Goal: Task Accomplishment & Management: Manage account settings

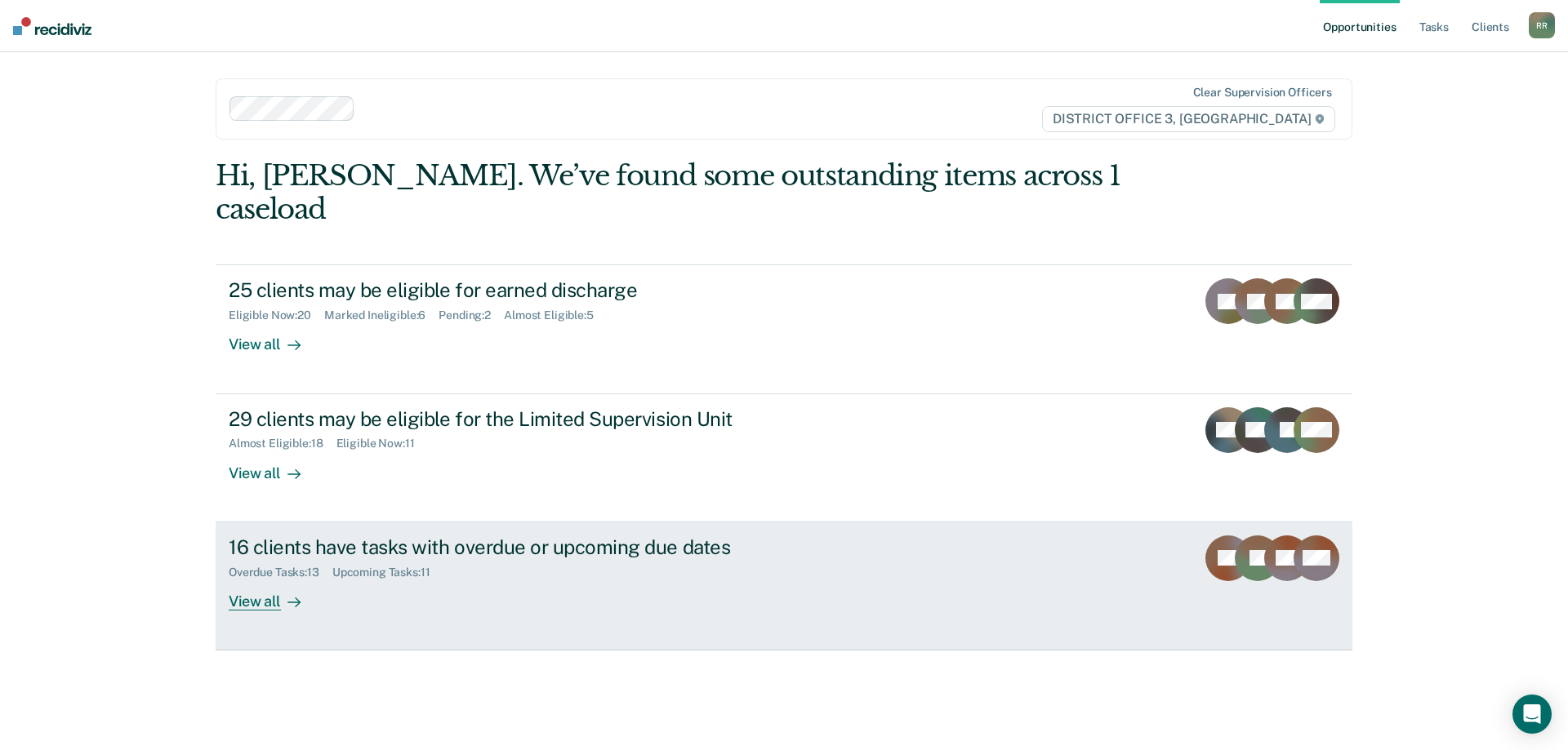
click at [531, 559] on div "Overdue Tasks : 13 Upcoming Tasks : 11" at bounding box center [516, 568] width 573 height 20
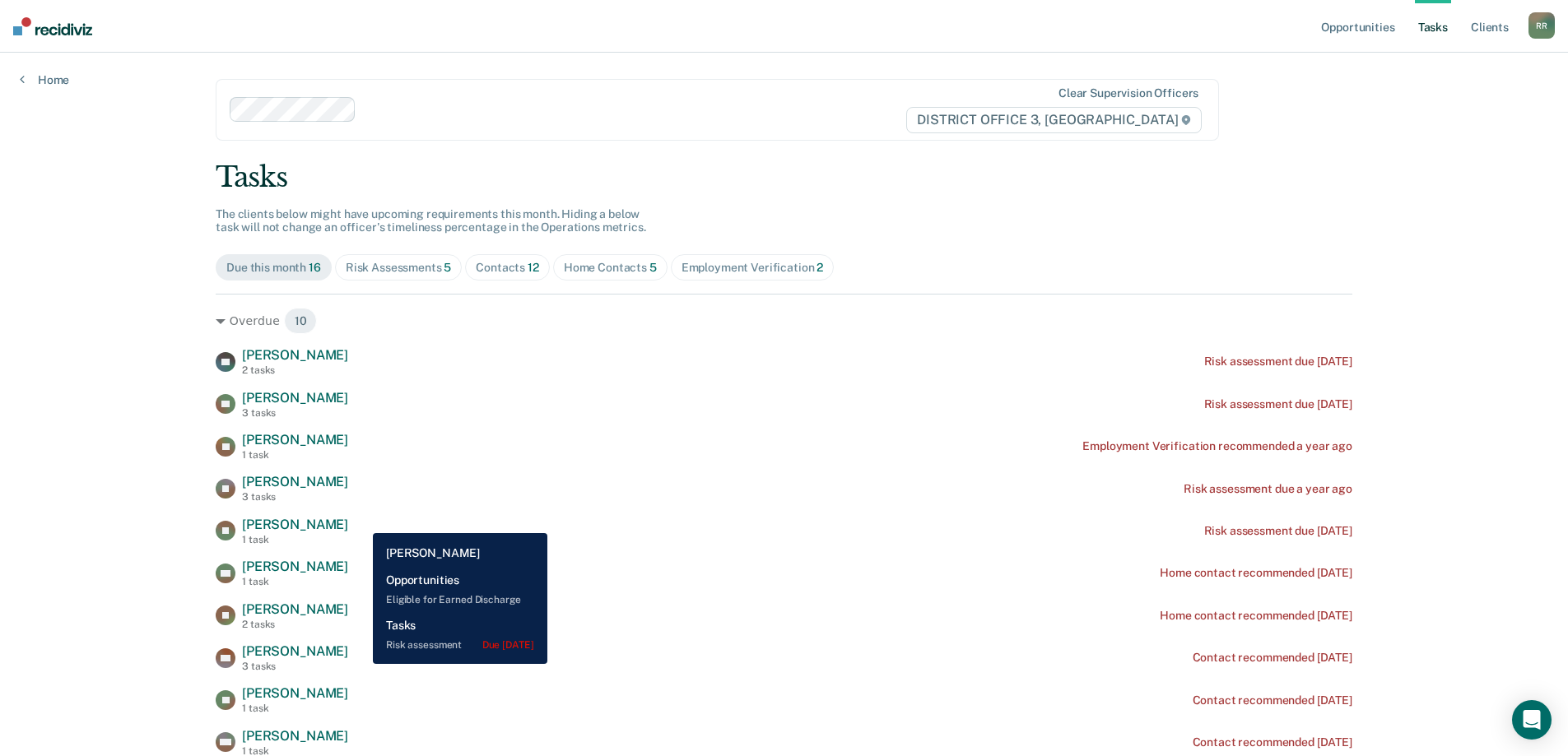
click at [348, 520] on span "[PERSON_NAME]" at bounding box center [296, 524] width 107 height 16
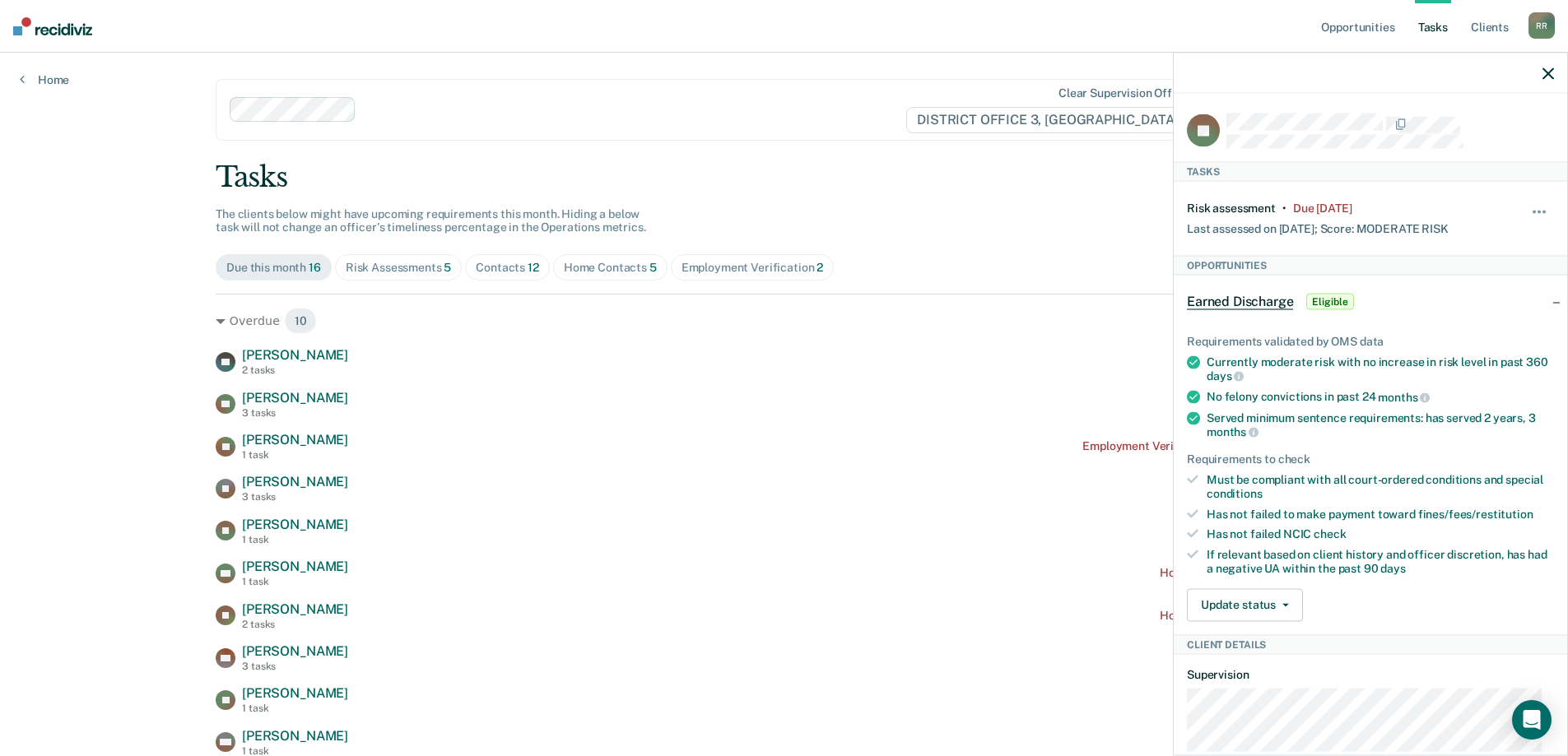
click at [1552, 73] on icon "button" at bounding box center [1549, 74] width 12 height 12
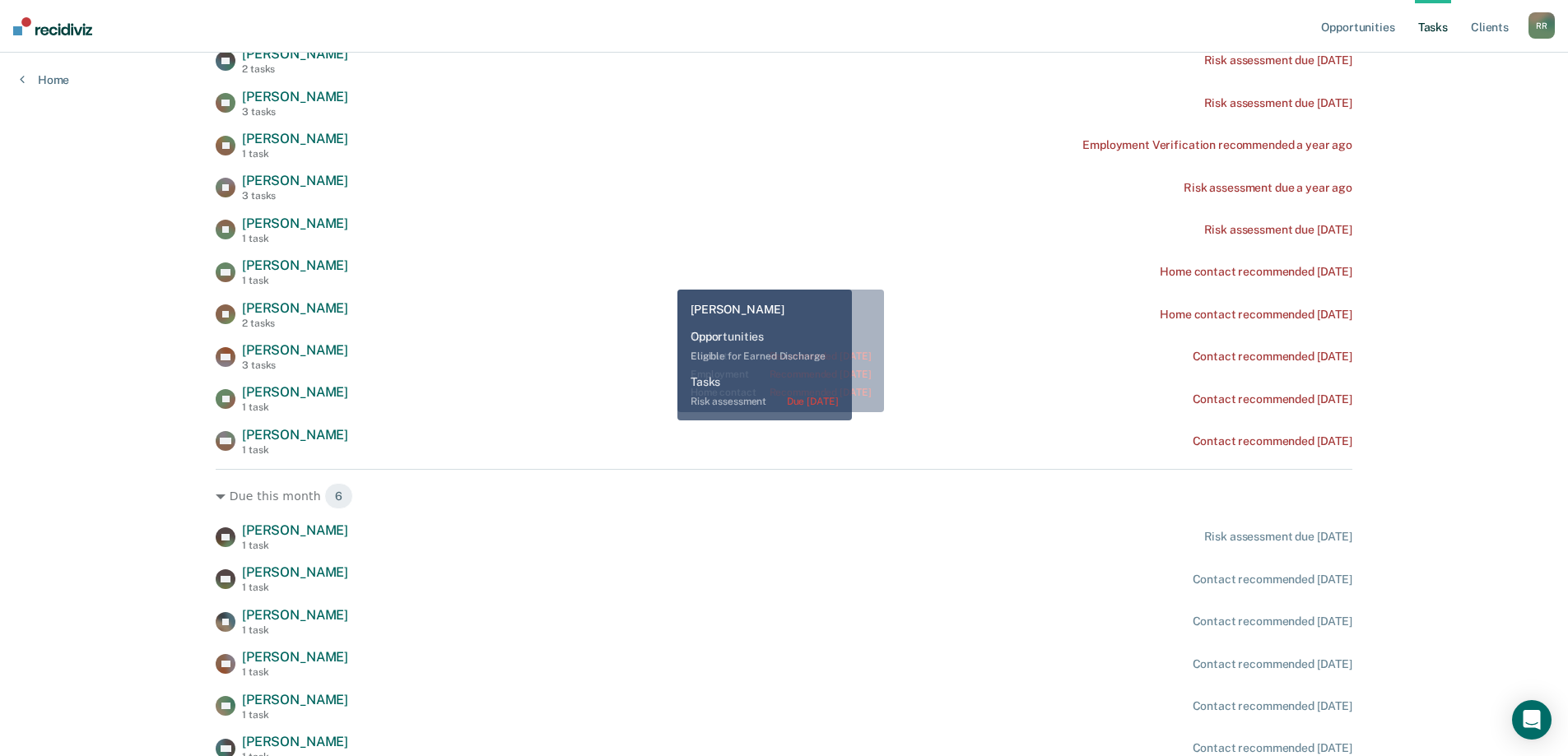
scroll to position [209, 0]
